Goal: Task Accomplishment & Management: Manage account settings

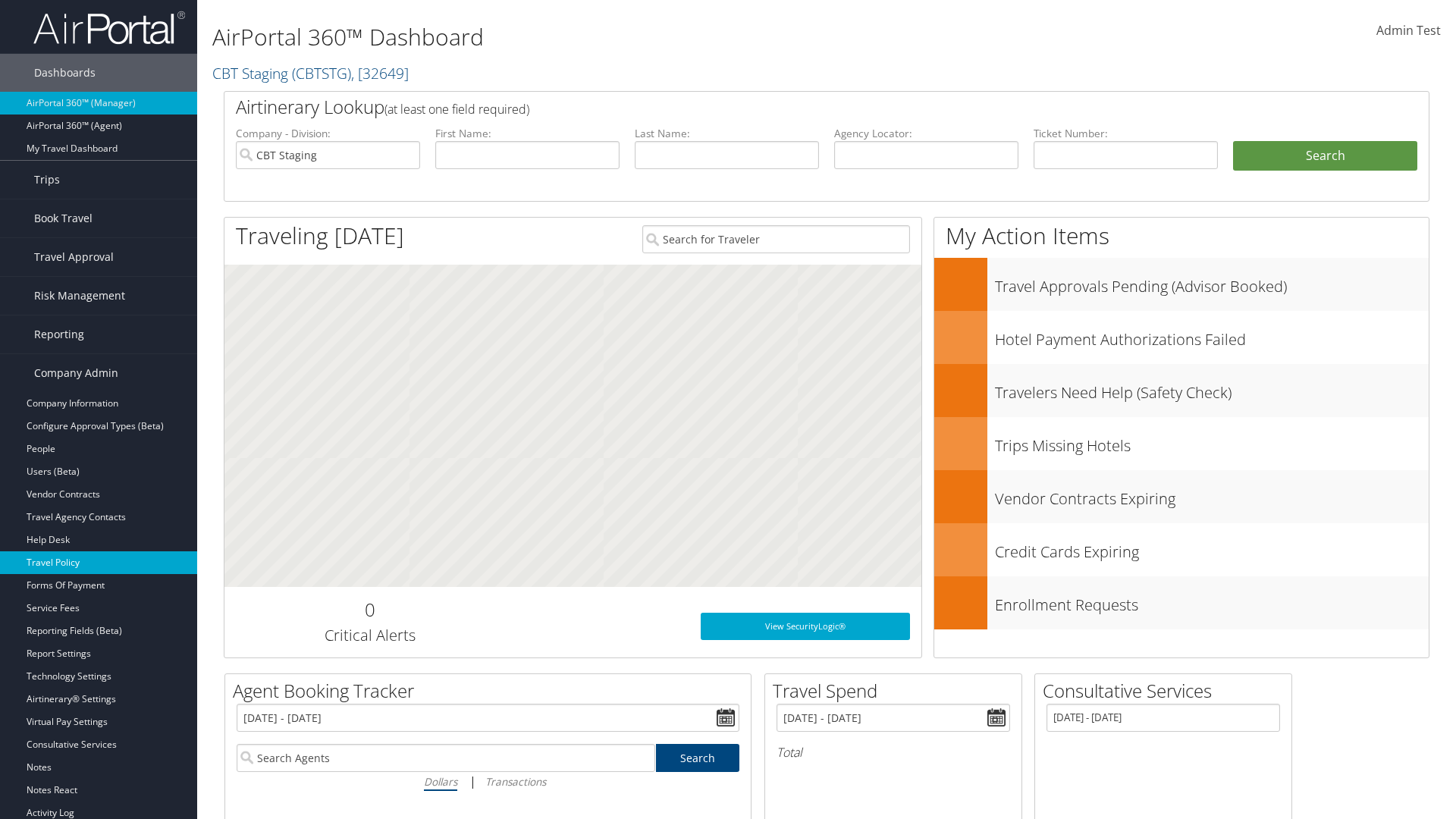
click at [99, 563] on link "Travel Policy" at bounding box center [98, 562] width 197 height 23
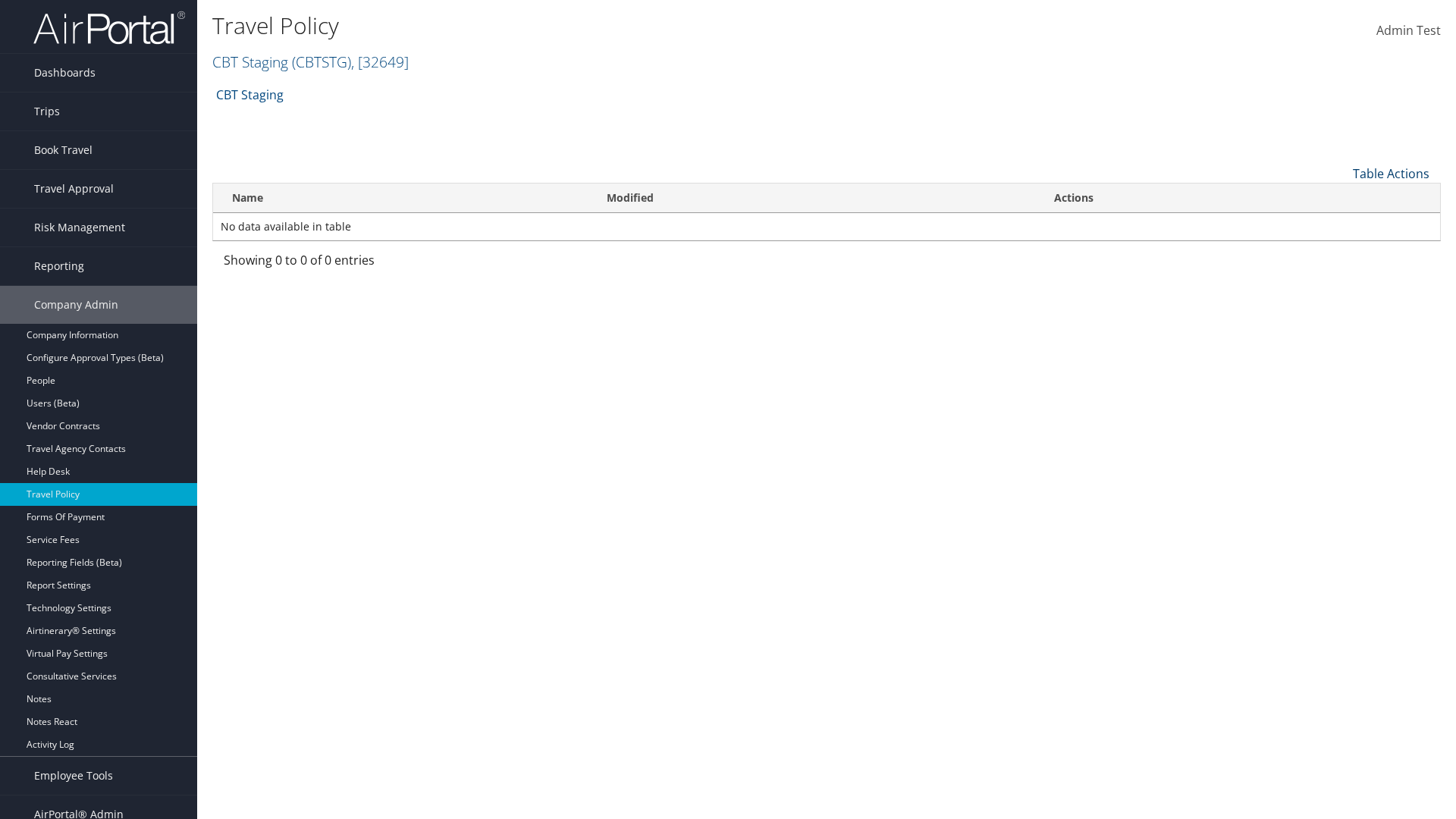
click at [1391, 173] on link "Table Actions" at bounding box center [1391, 173] width 76 height 16
click at [1340, 196] on link "Add New Policy" at bounding box center [1341, 197] width 199 height 26
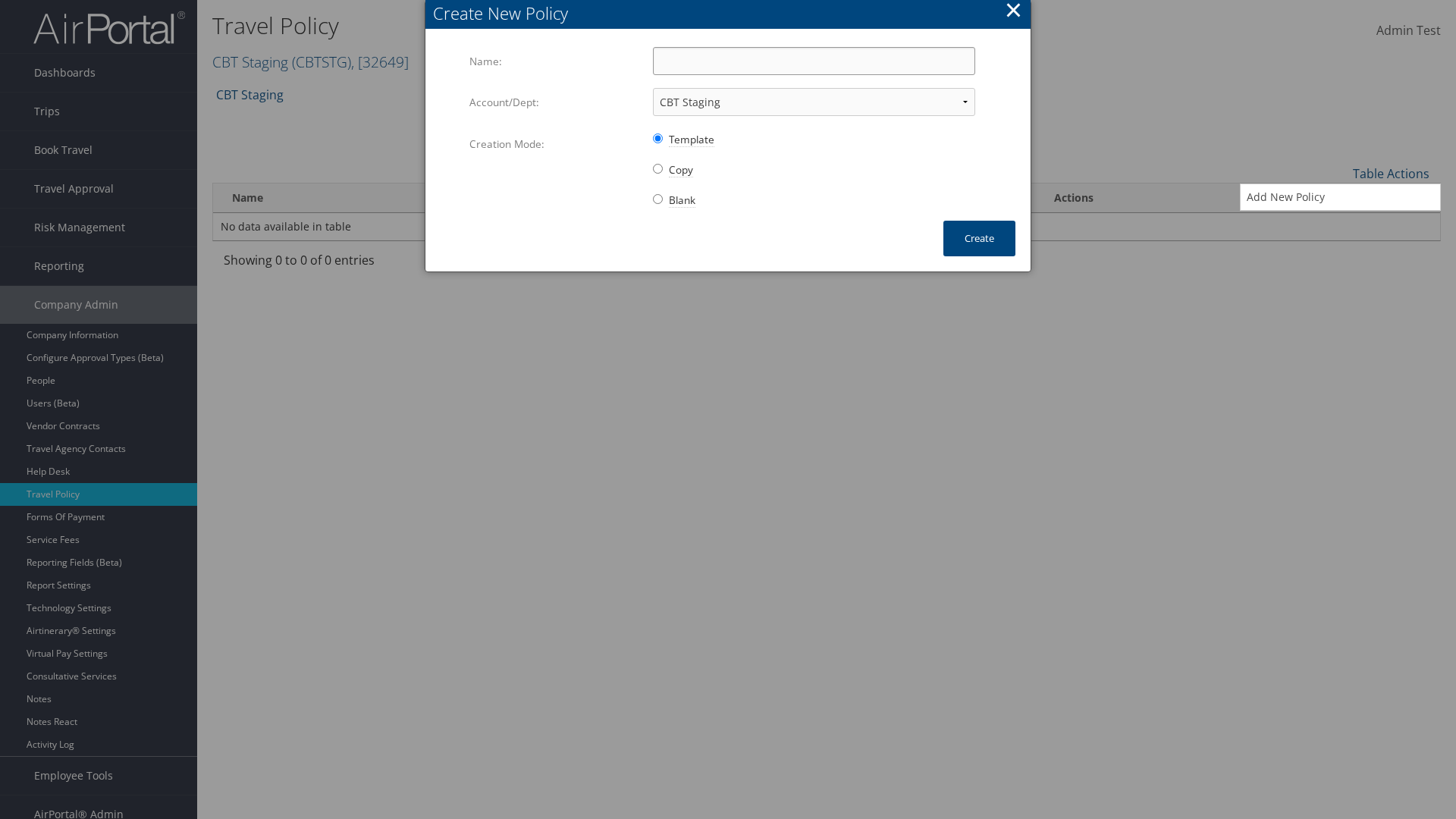
click at [814, 61] on input "Name:" at bounding box center [814, 61] width 322 height 28
type input "Auto Policy"
click at [979, 238] on button "Create" at bounding box center [979, 238] width 72 height 36
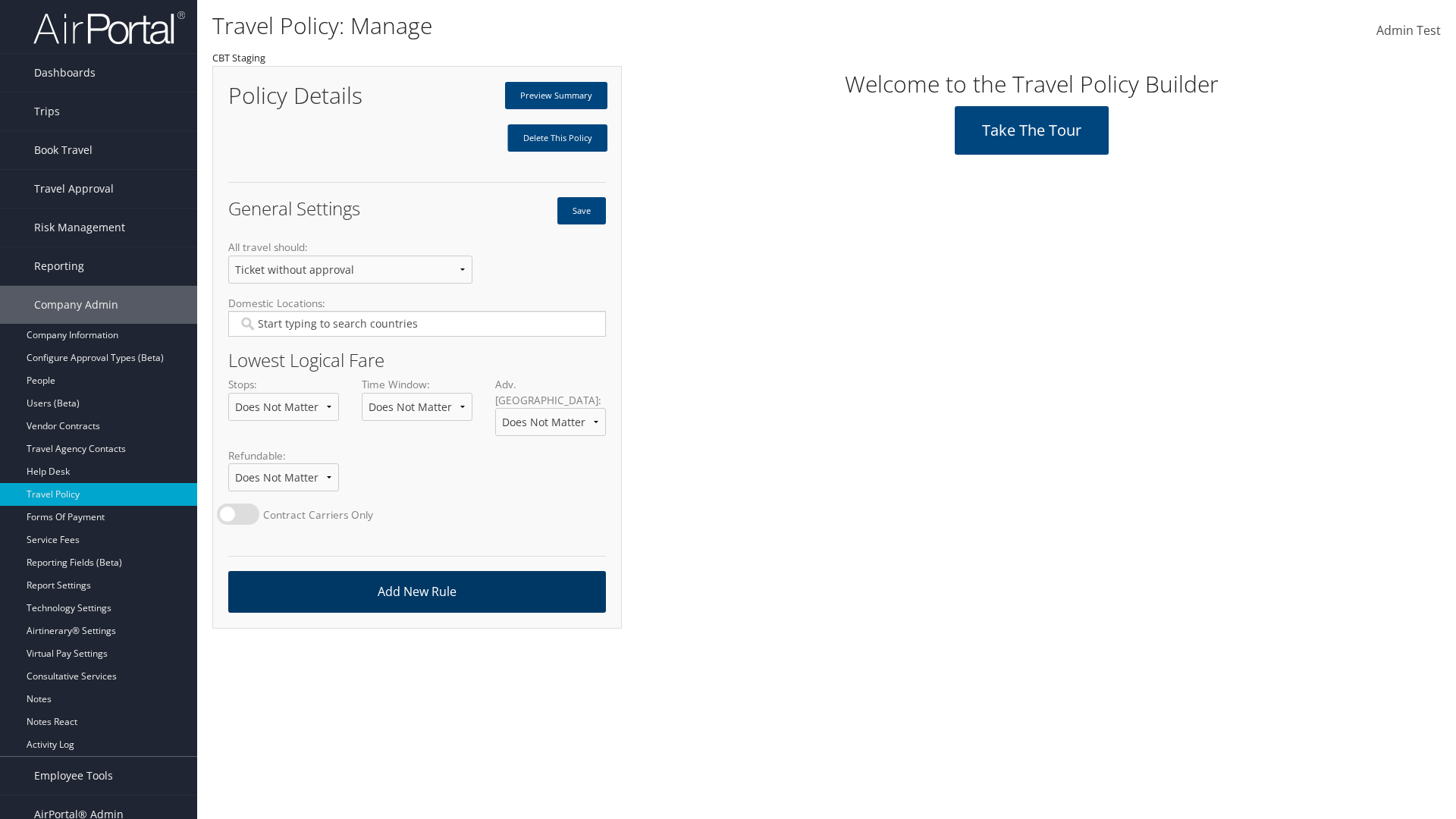
click at [417, 576] on link "Add New Rule" at bounding box center [417, 592] width 378 height 42
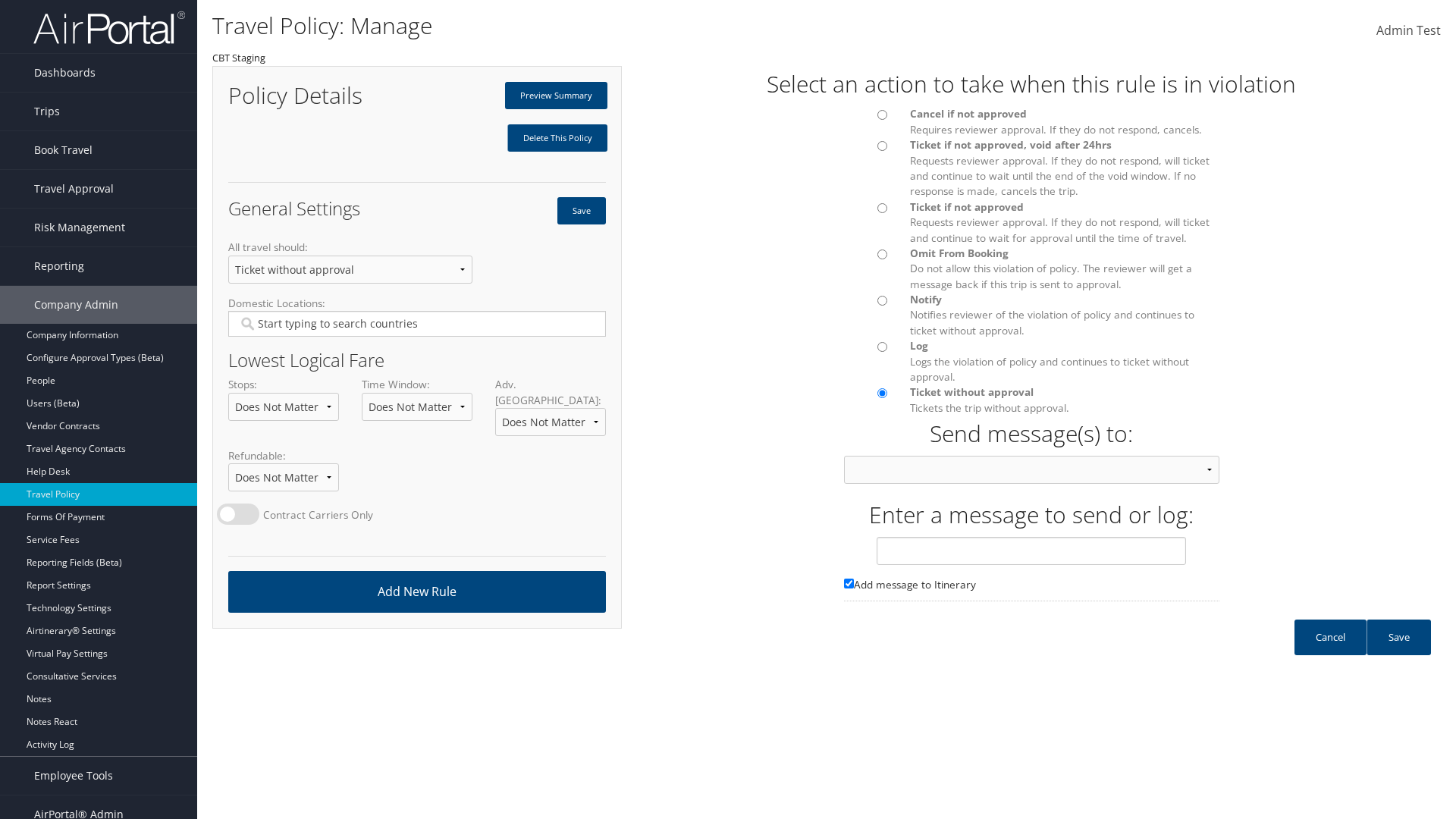
click at [865, 119] on div at bounding box center [866, 118] width 67 height 26
click at [1032, 565] on input "text" at bounding box center [1031, 551] width 309 height 28
type input "Message 1"
click at [1398, 652] on link "Save" at bounding box center [1398, 638] width 65 height 36
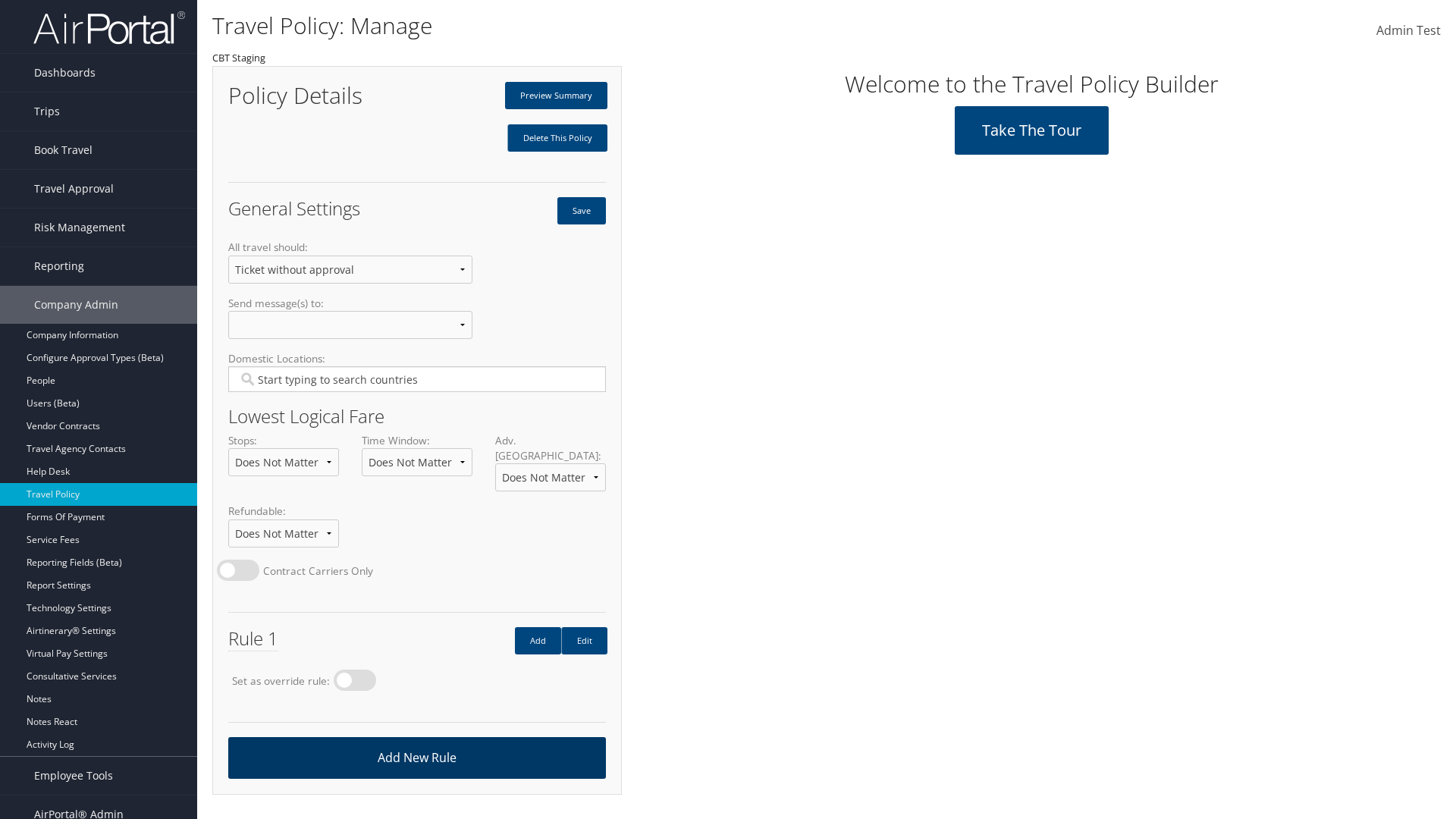
click at [417, 742] on link "Add New Rule" at bounding box center [417, 758] width 378 height 42
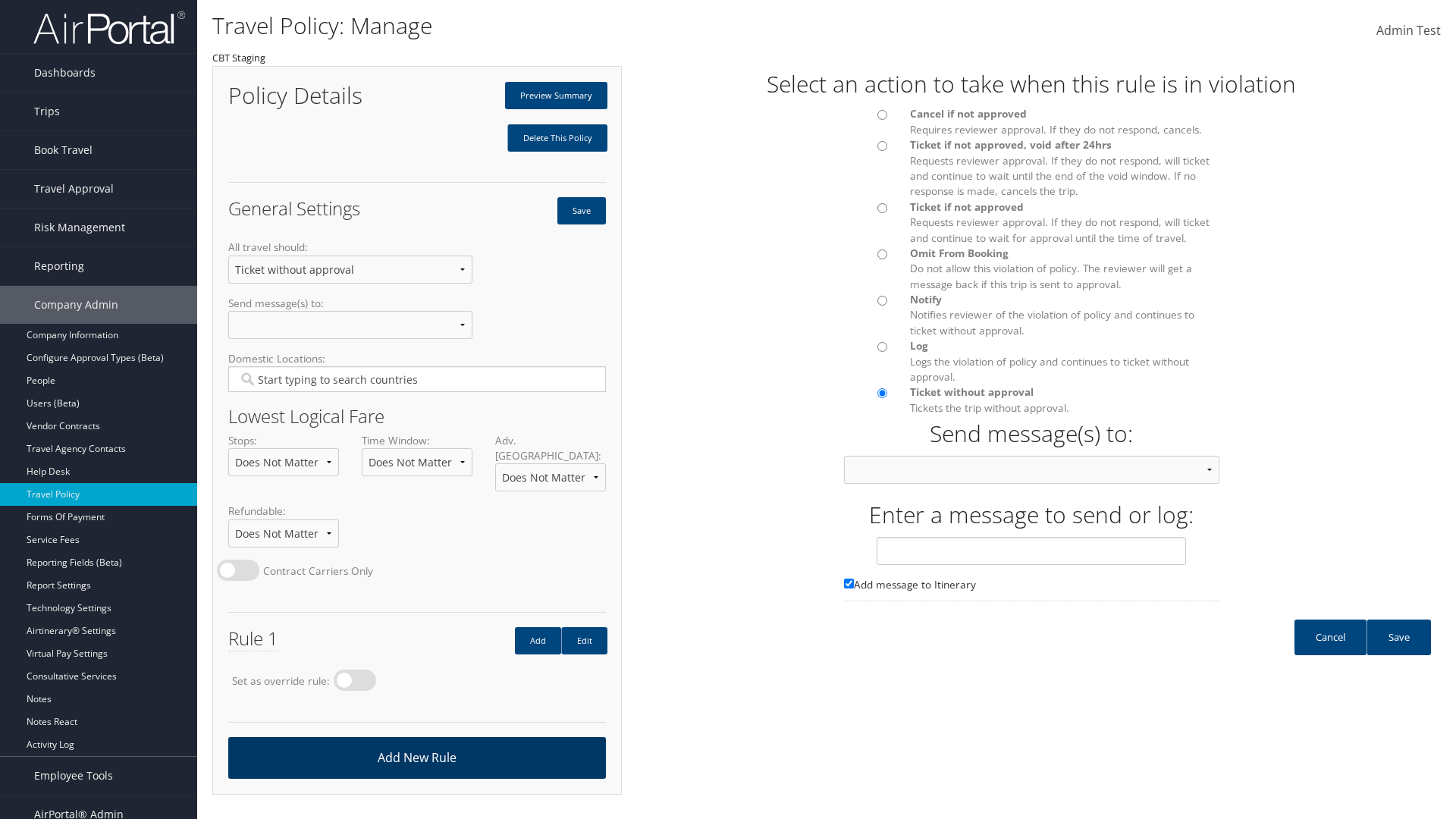
click at [865, 212] on div at bounding box center [866, 212] width 67 height 26
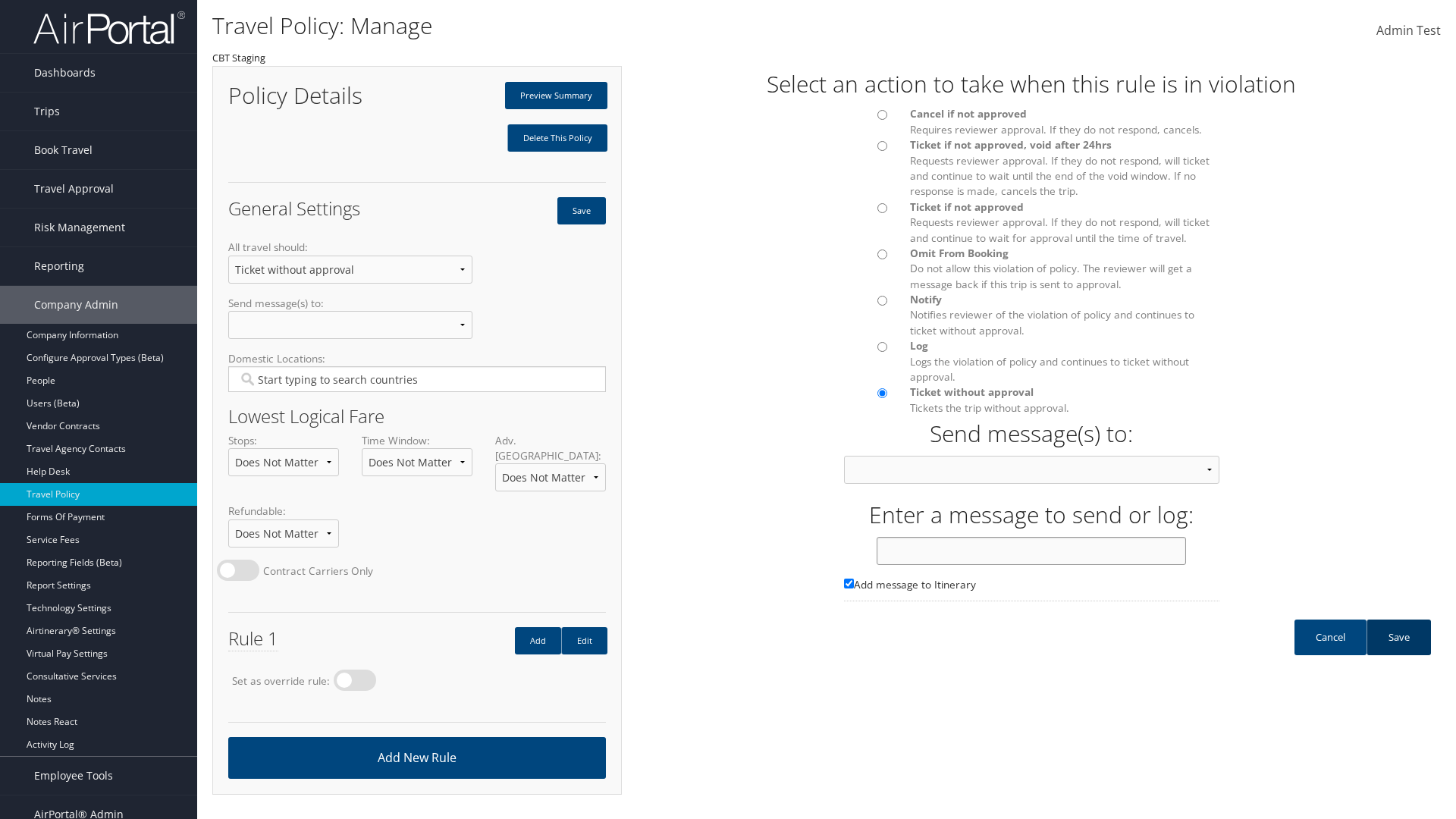
click at [1032, 565] on input "text" at bounding box center [1031, 551] width 309 height 28
type input "Message 2"
click at [1398, 652] on link "Save" at bounding box center [1398, 638] width 65 height 36
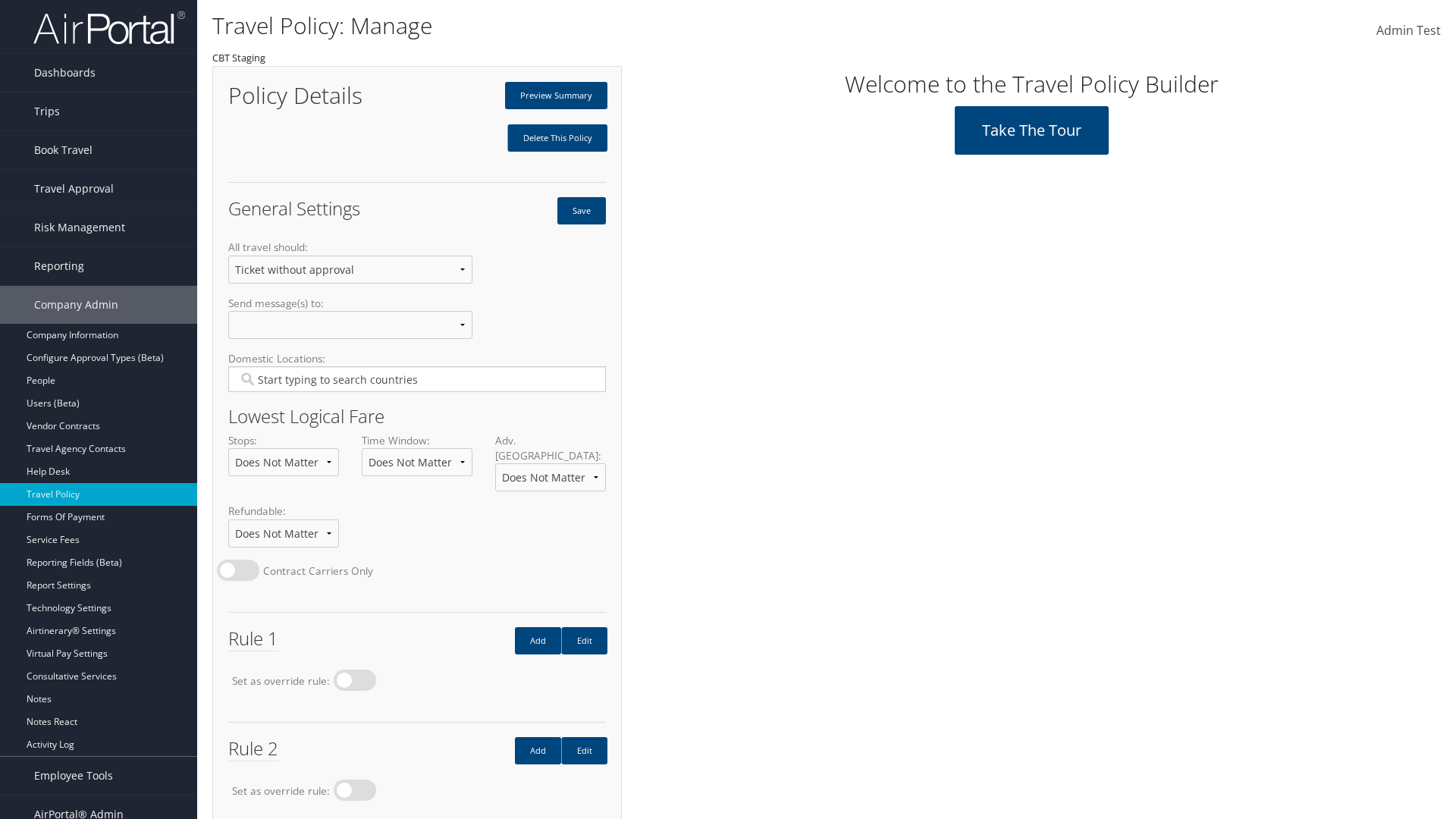
scroll to position [85, 0]
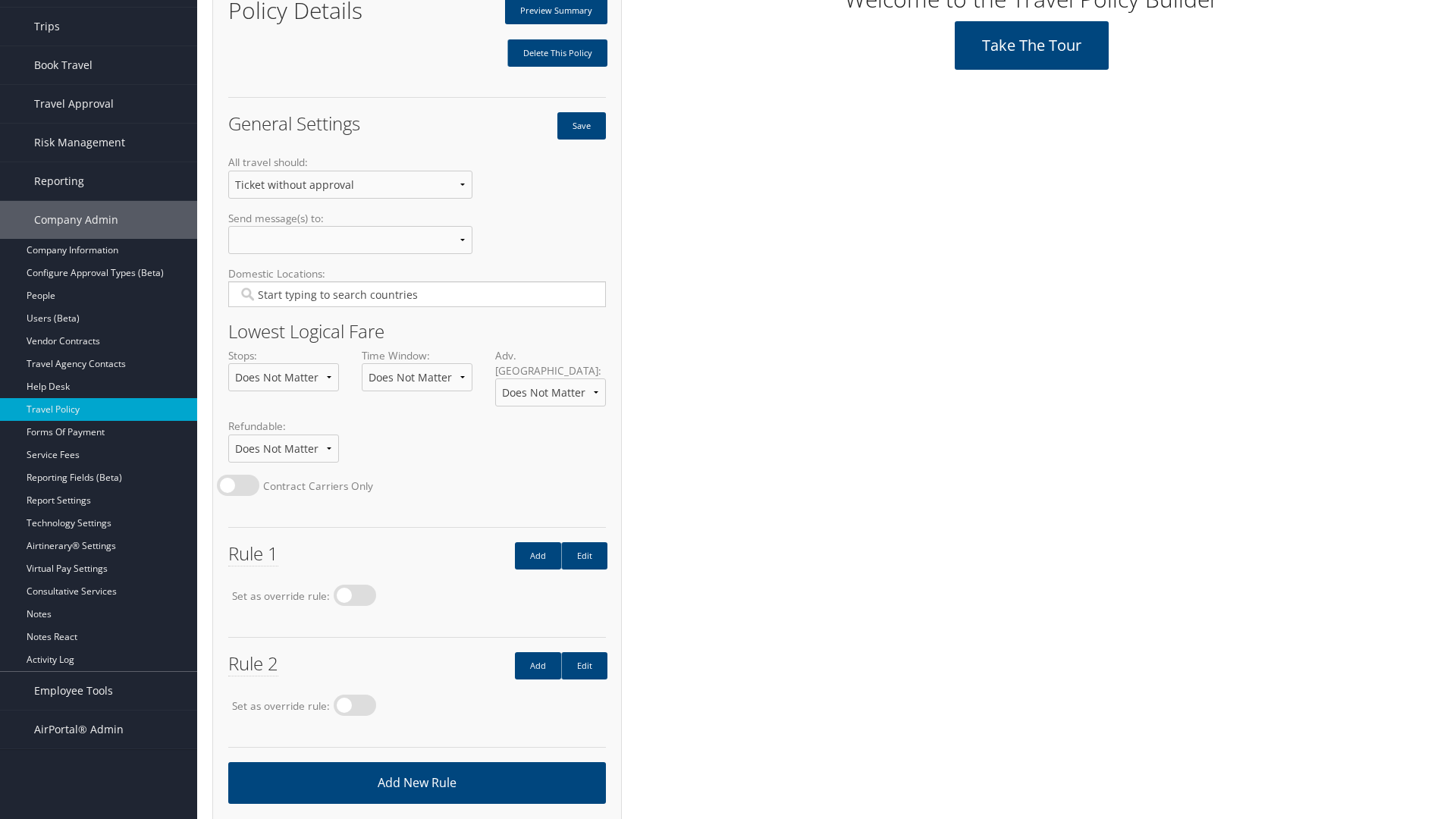
click at [417, 767] on link "Add New Rule" at bounding box center [417, 783] width 378 height 42
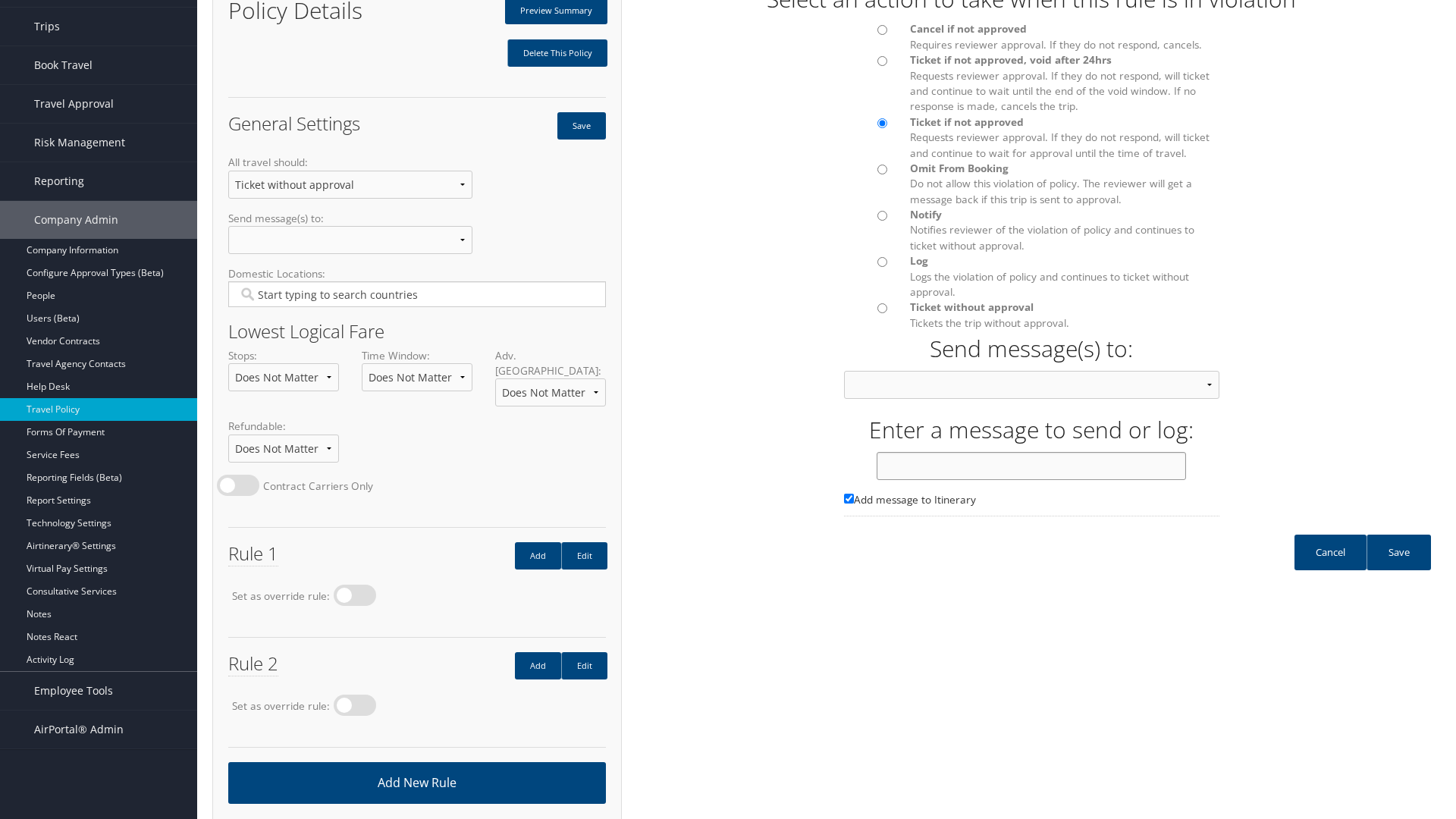
click at [1032, 480] on input "text" at bounding box center [1031, 466] width 309 height 28
type input "Message 3"
click at [1398, 568] on link "Save" at bounding box center [1398, 553] width 65 height 36
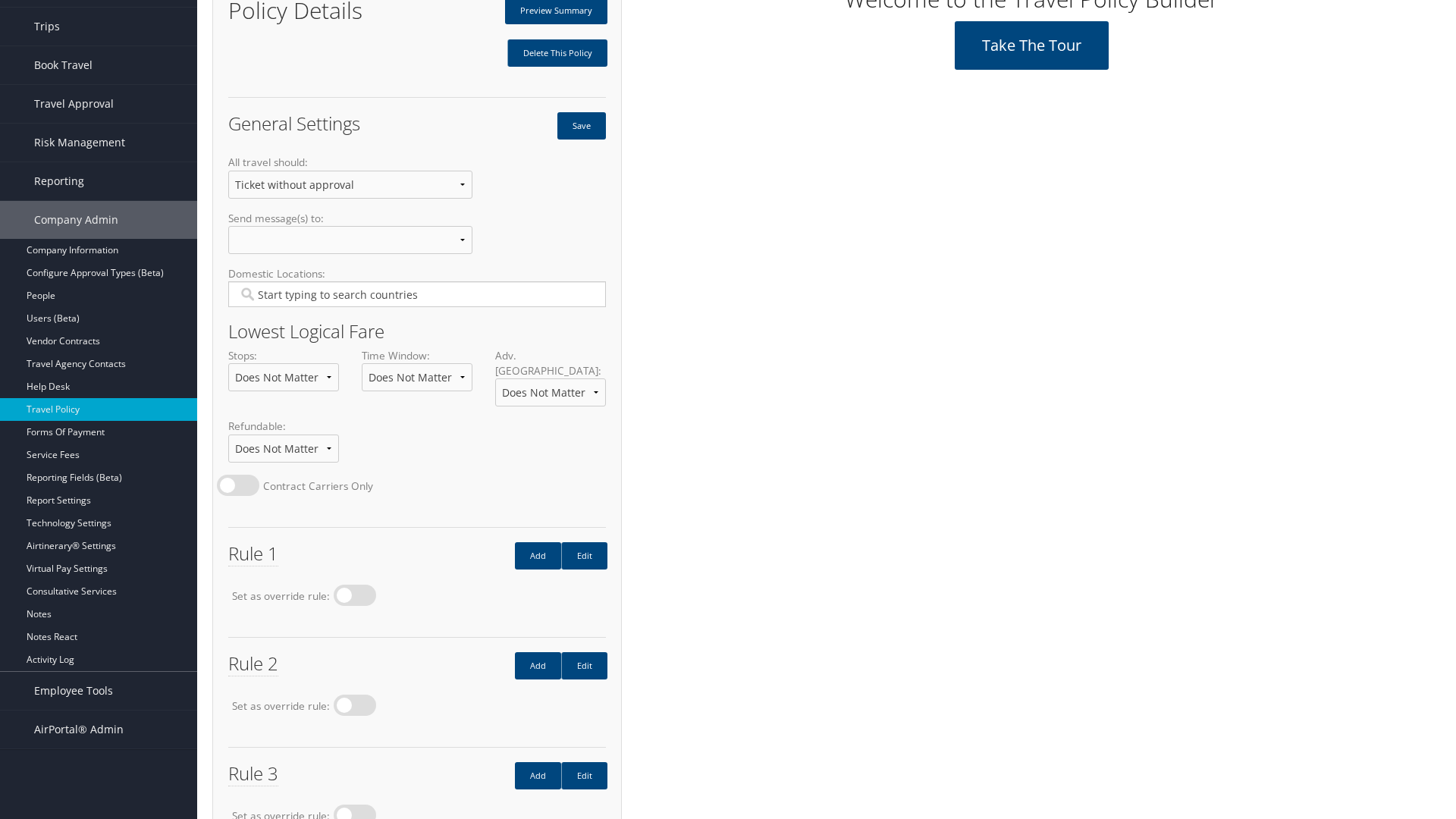
scroll to position [195, 0]
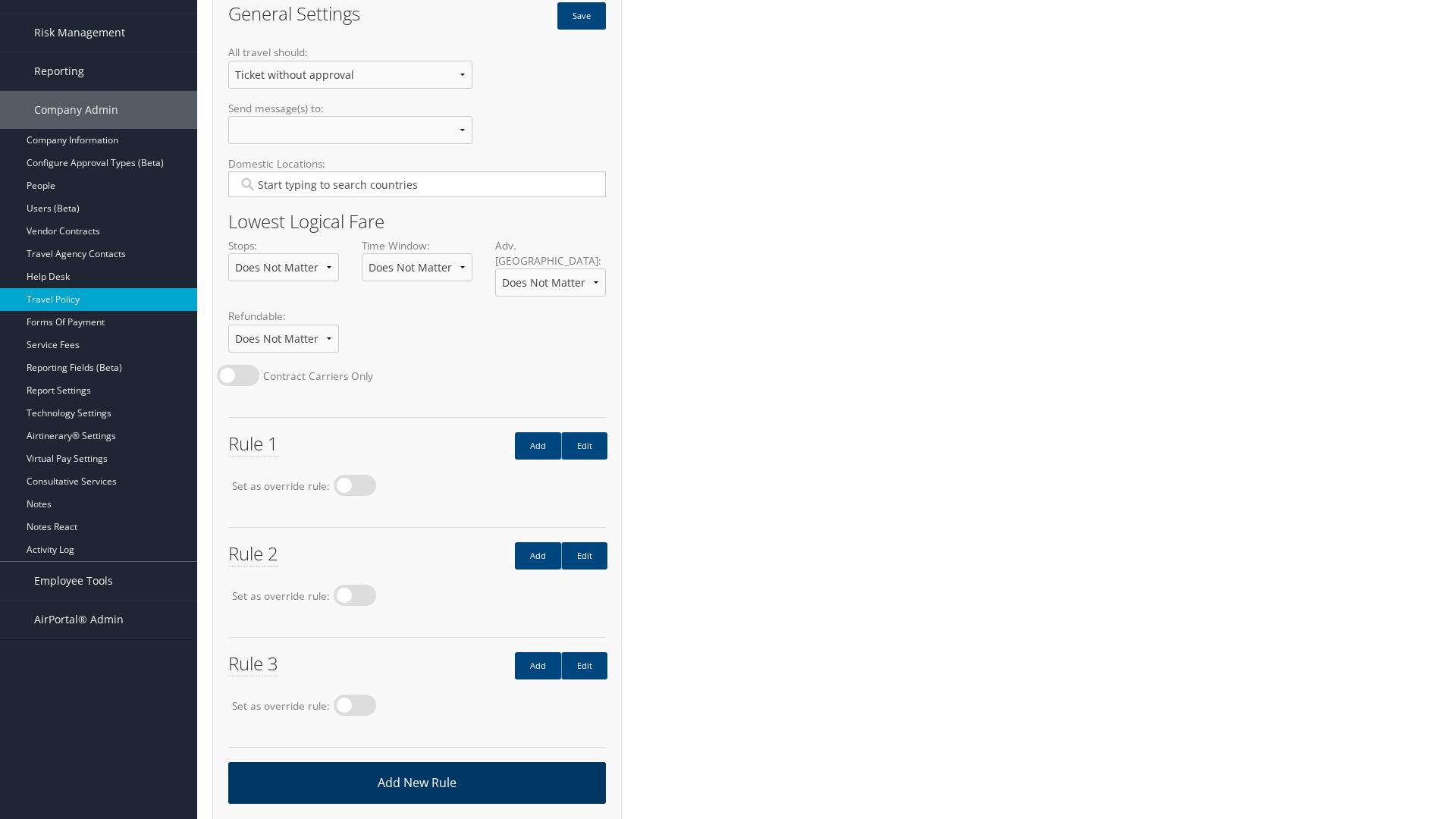
click at [417, 767] on link "Add New Rule" at bounding box center [417, 783] width 378 height 42
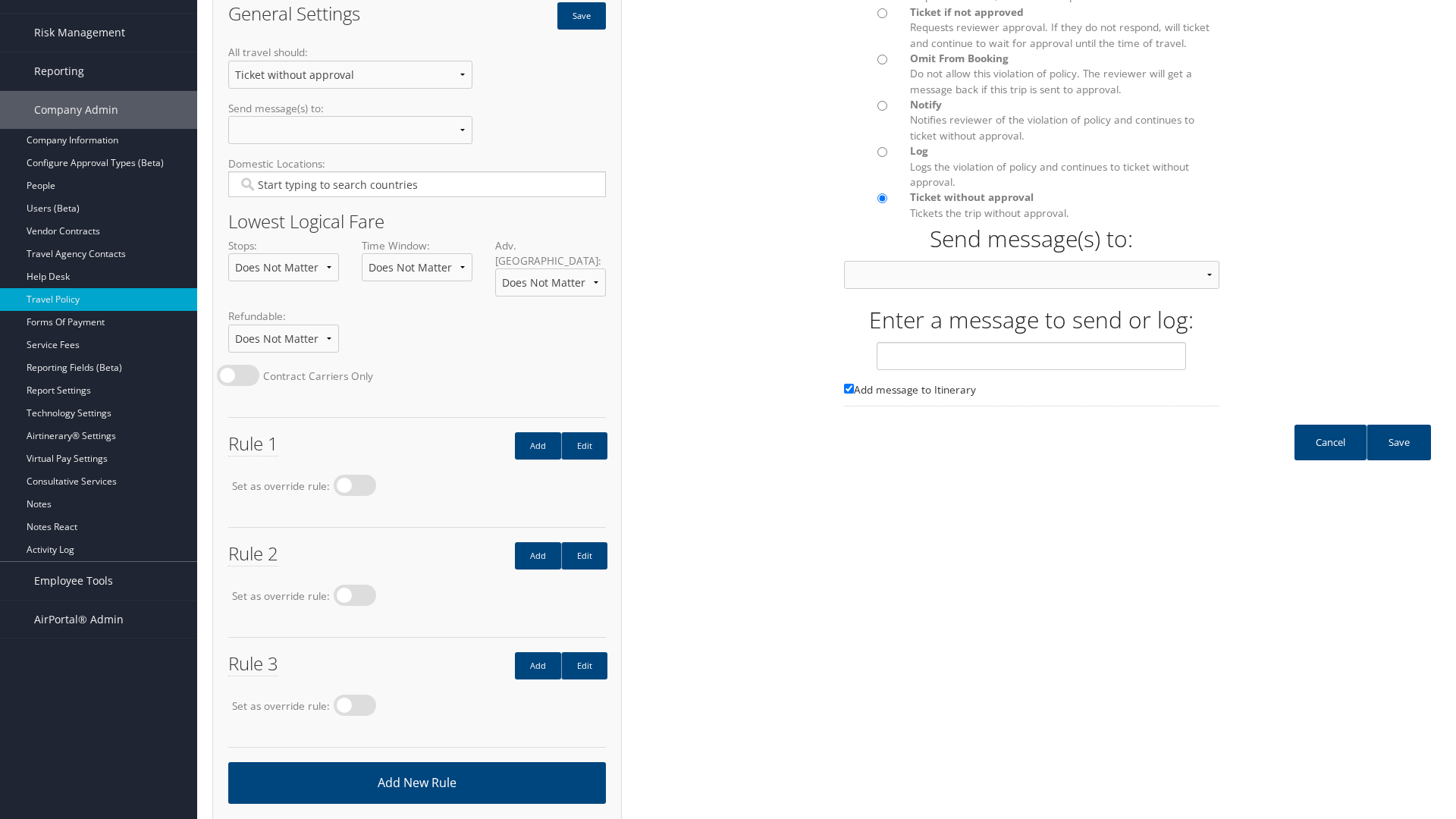
click at [882, 65] on input "Omit From Booking Do not allow this violation of policy. The reviewer will get …" at bounding box center [882, 59] width 10 height 10
radio input "true"
click at [1032, 370] on input "text" at bounding box center [1031, 356] width 309 height 28
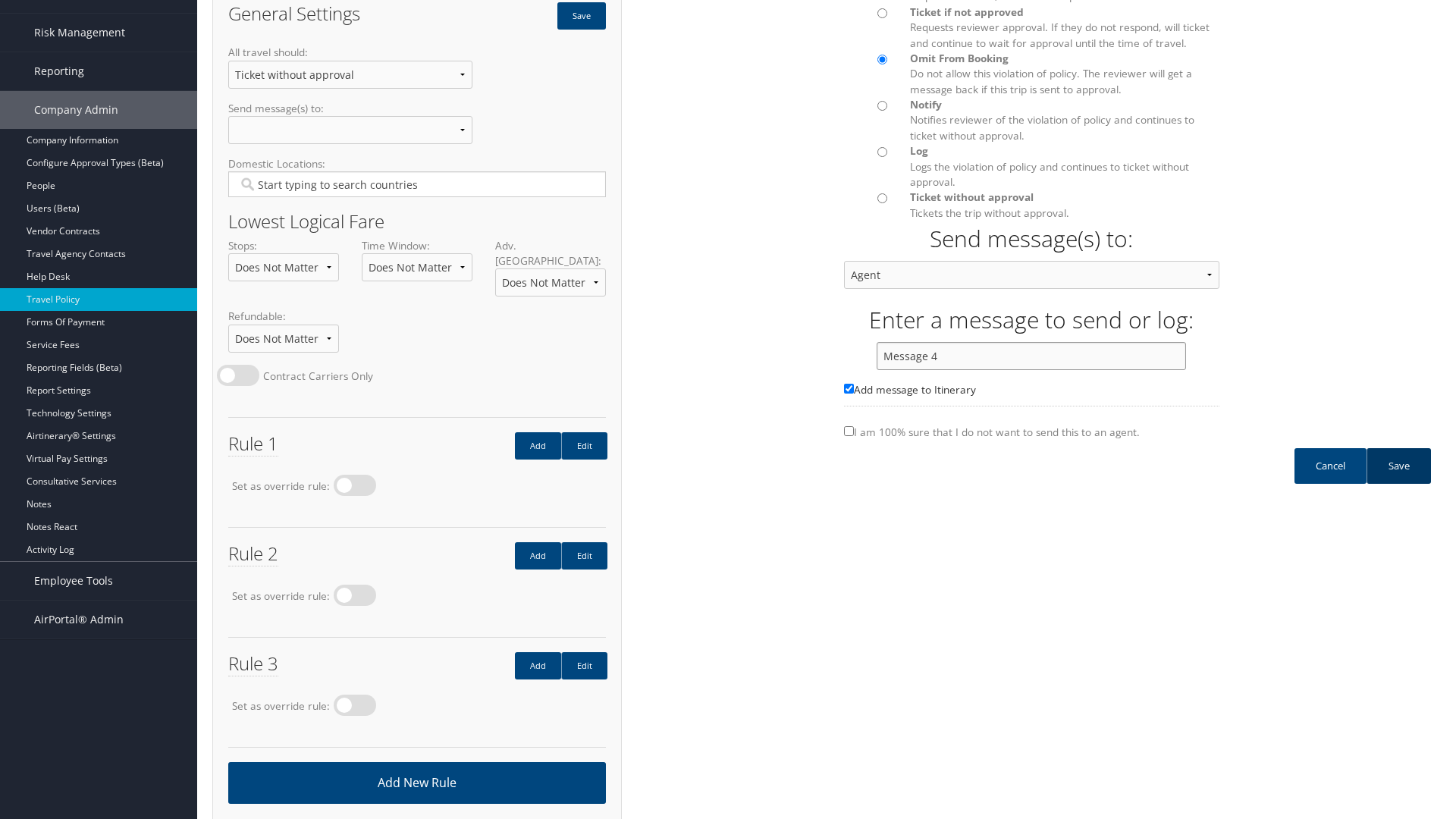
type input "Message 4"
click at [1398, 481] on link "Save" at bounding box center [1398, 466] width 65 height 36
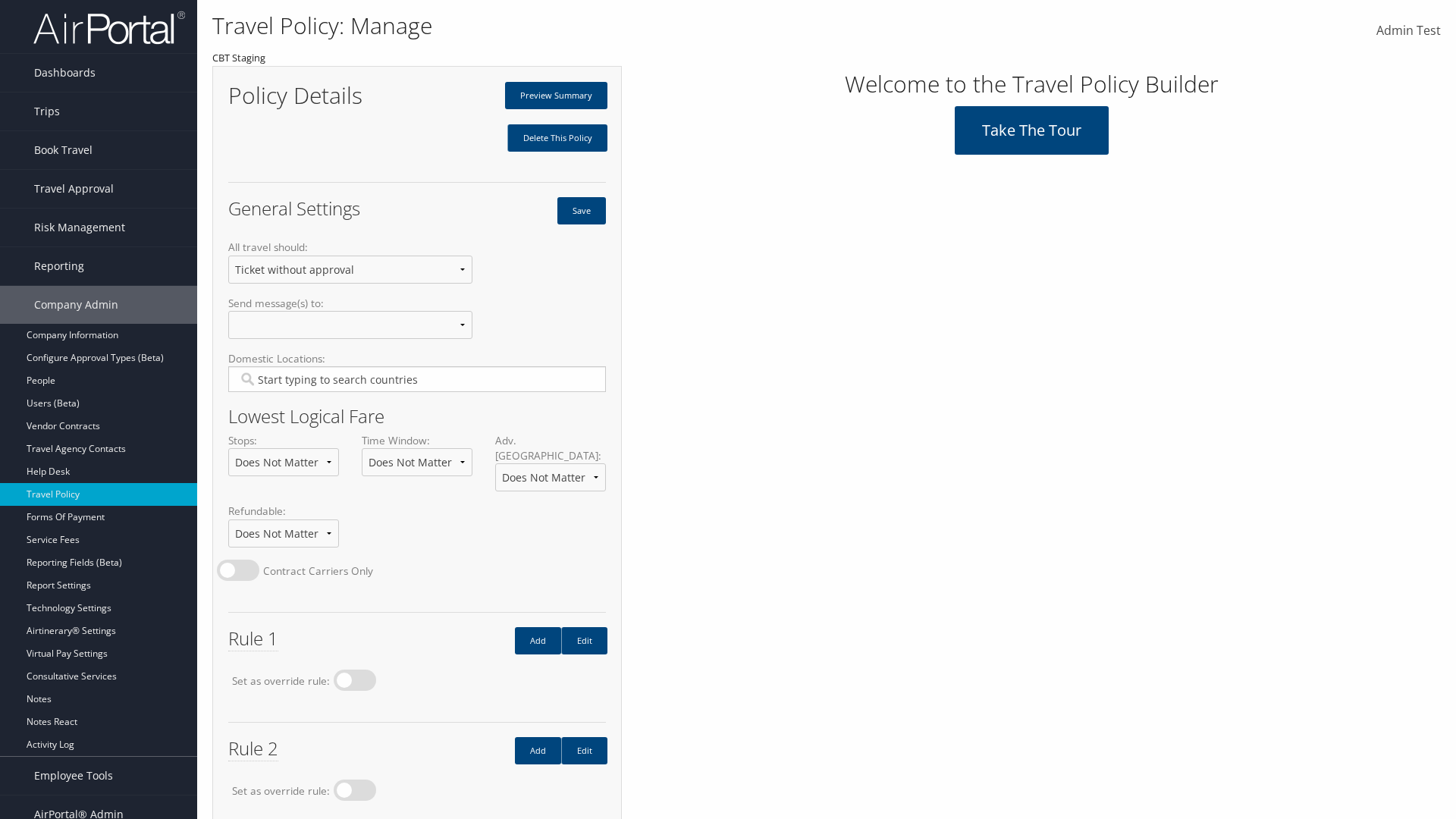
click at [0, 0] on input "Type YES to continue:" at bounding box center [0, 0] width 0 height 0
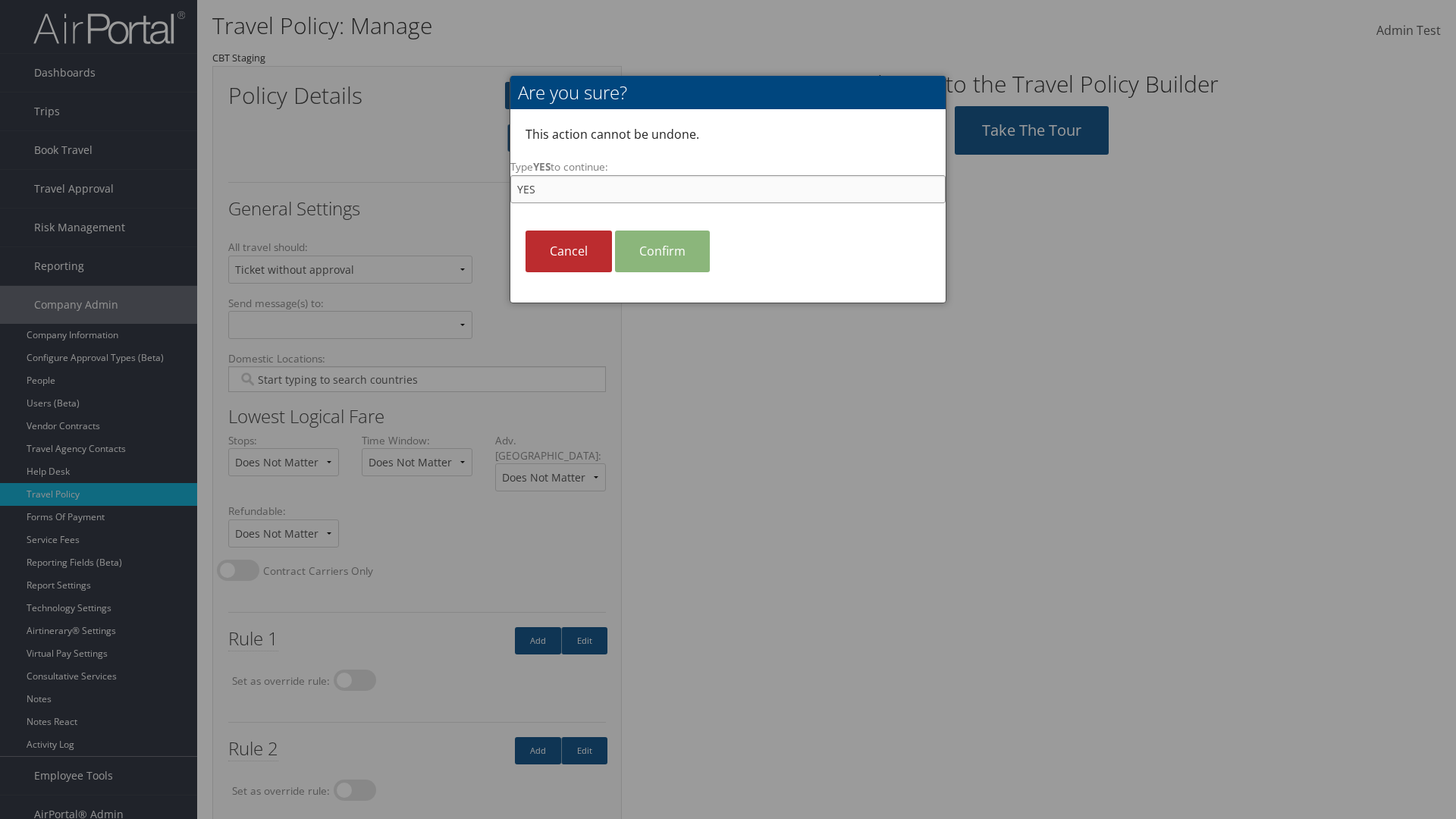
type input "YES"
click at [662, 251] on link "Confirm" at bounding box center [663, 251] width 95 height 42
